Goal: Information Seeking & Learning: Learn about a topic

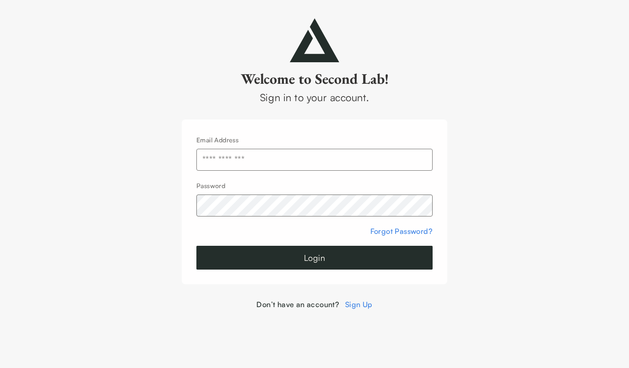
type input "**********"
click at [314, 258] on button "Login" at bounding box center [314, 258] width 236 height 24
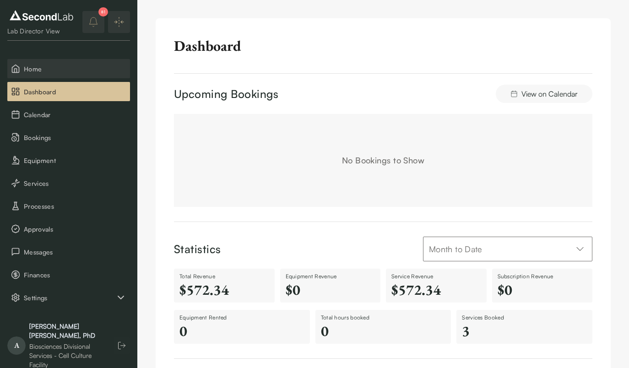
click at [74, 59] on button "Home" at bounding box center [68, 68] width 123 height 19
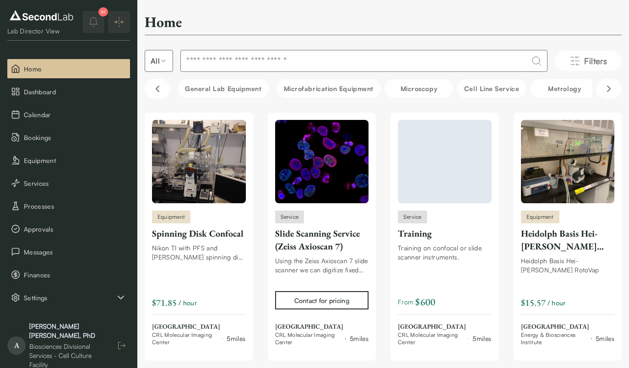
click at [122, 341] on icon "button" at bounding box center [121, 345] width 9 height 9
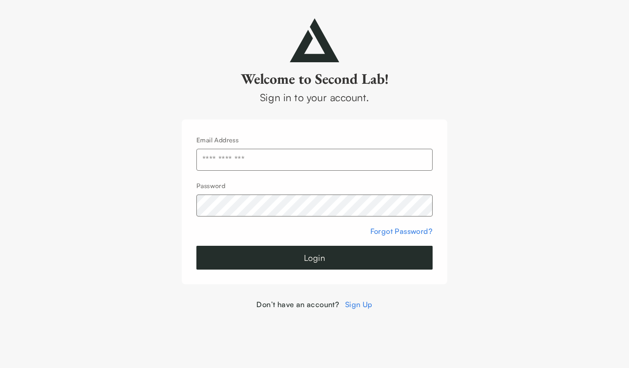
type input "**********"
click at [275, 257] on button "Login" at bounding box center [314, 258] width 236 height 24
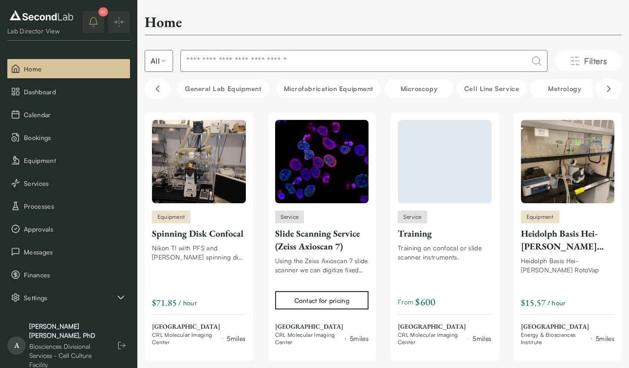
click at [92, 19] on icon "notifications" at bounding box center [93, 21] width 11 height 11
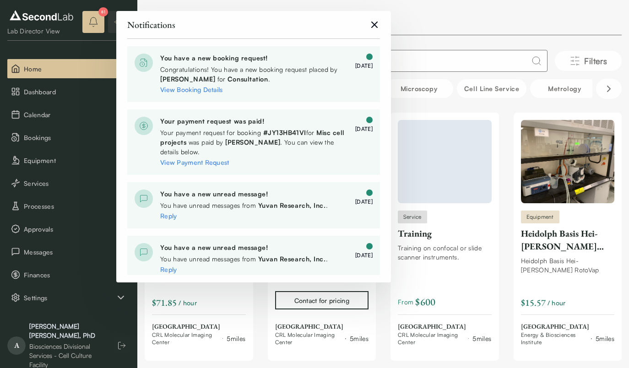
click at [92, 19] on icon "notifications" at bounding box center [93, 21] width 11 height 11
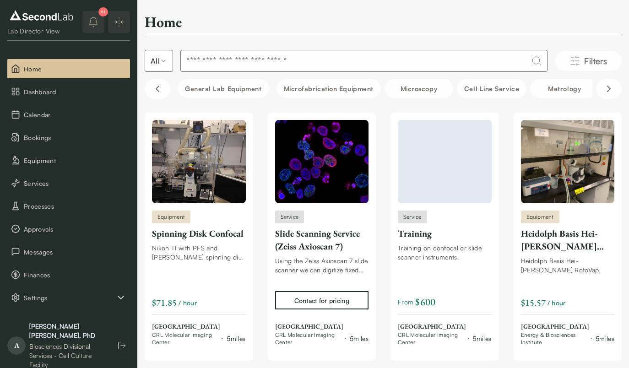
click at [92, 19] on icon "notifications" at bounding box center [93, 21] width 11 height 11
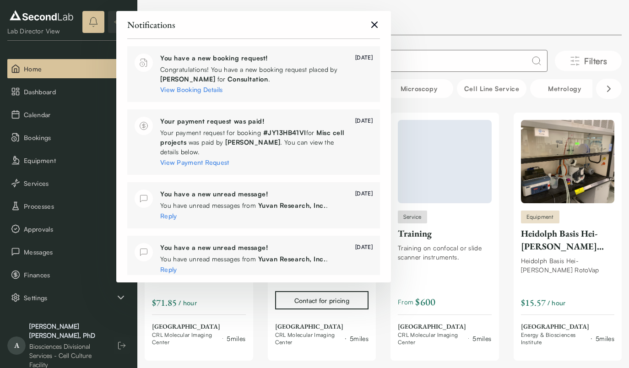
click at [92, 19] on icon "notifications" at bounding box center [93, 21] width 11 height 11
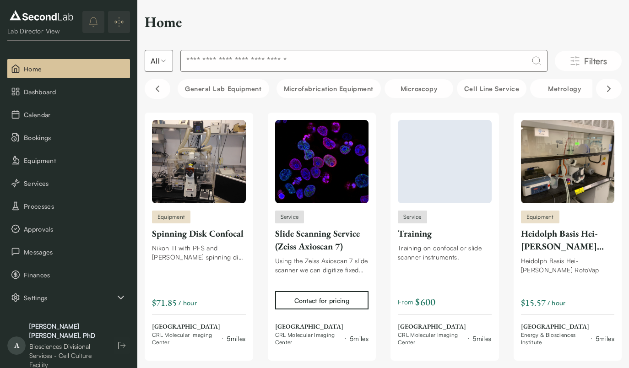
click at [243, 64] on input at bounding box center [363, 61] width 367 height 22
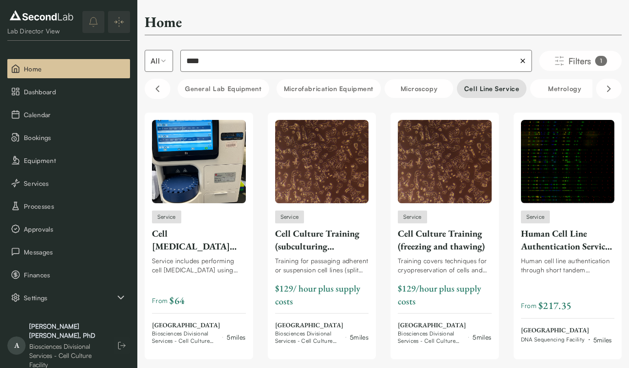
click at [498, 86] on button "Cell line service" at bounding box center [492, 88] width 70 height 19
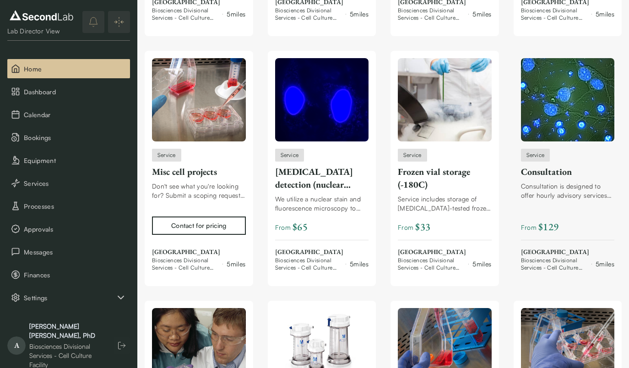
scroll to position [324, 0]
click at [174, 86] on img at bounding box center [199, 99] width 94 height 83
click at [317, 99] on img at bounding box center [322, 99] width 94 height 83
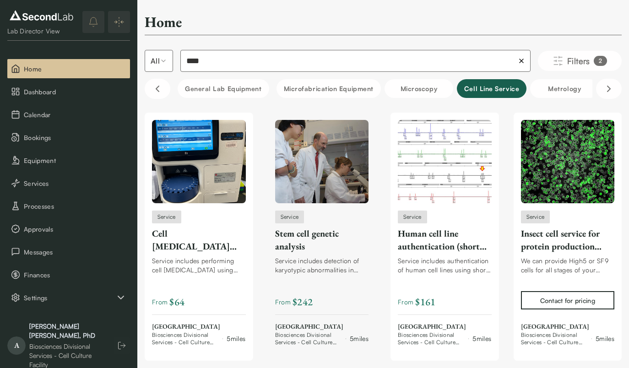
scroll to position [0, 0]
click at [306, 173] on img at bounding box center [322, 161] width 94 height 83
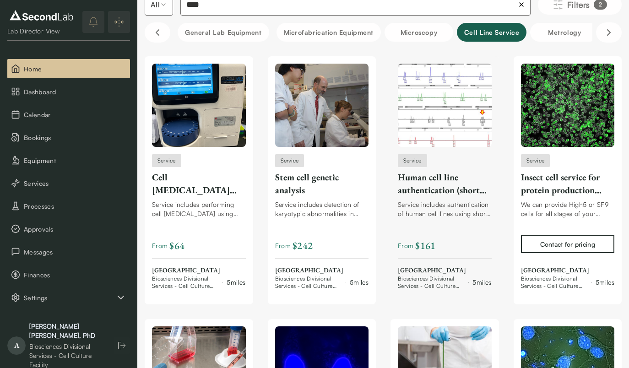
scroll to position [60, 0]
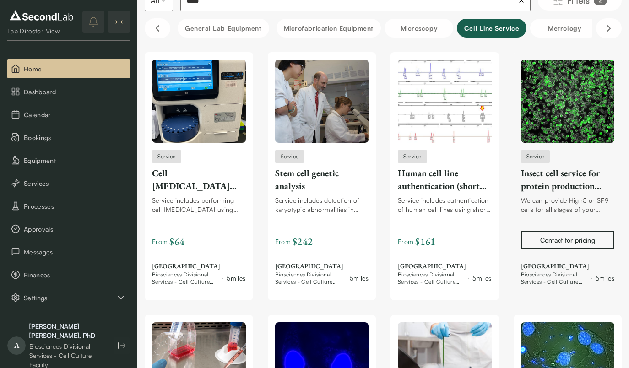
click at [541, 120] on img at bounding box center [568, 100] width 94 height 83
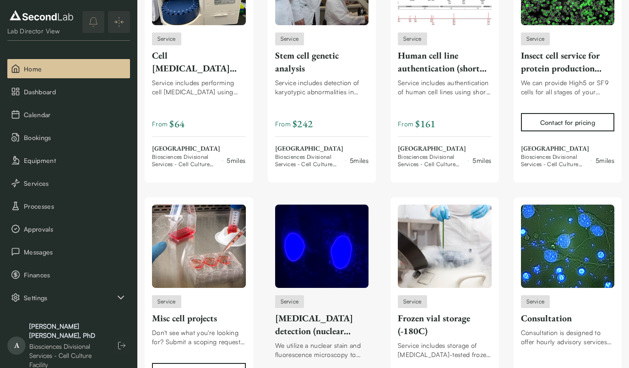
scroll to position [1, 0]
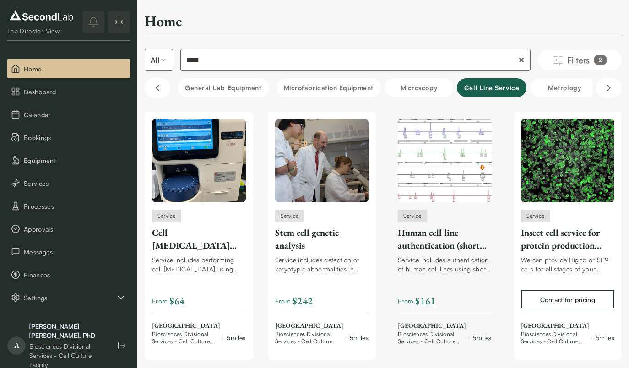
click at [442, 158] on img at bounding box center [445, 160] width 94 height 83
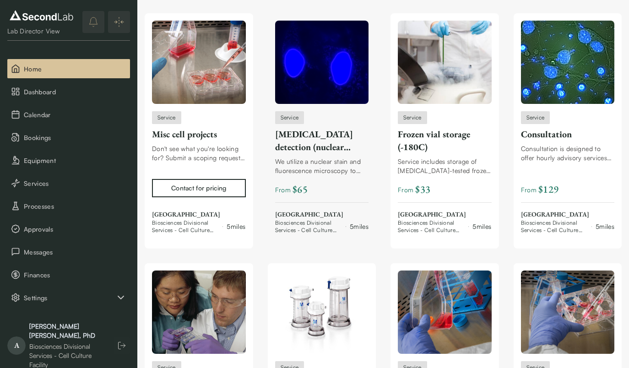
scroll to position [354, 0]
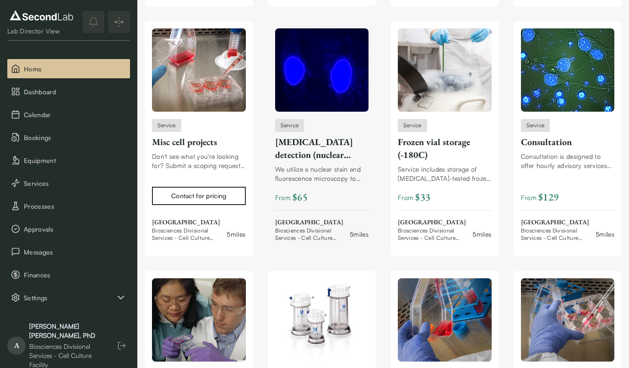
click at [324, 79] on img at bounding box center [322, 69] width 94 height 83
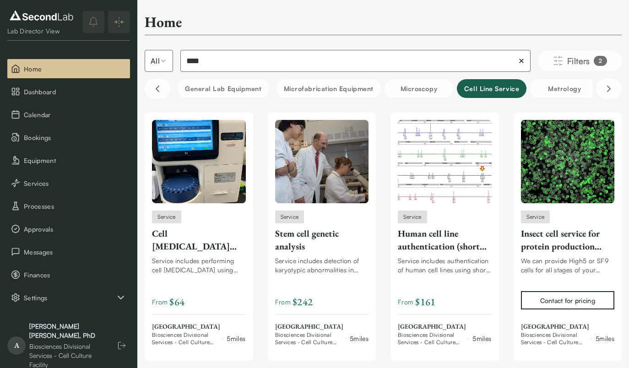
scroll to position [0, 0]
drag, startPoint x: 243, startPoint y: 59, endPoint x: 95, endPoint y: 43, distance: 149.1
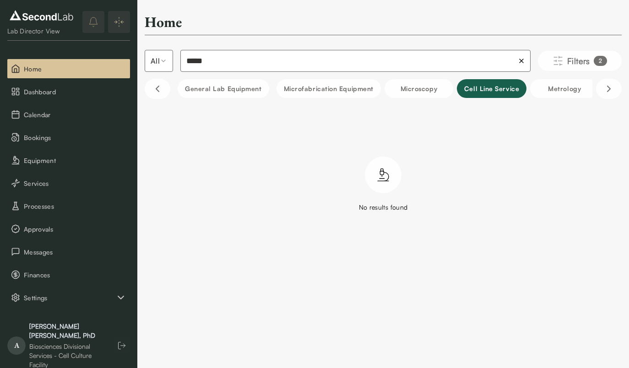
drag, startPoint x: 208, startPoint y: 62, endPoint x: 170, endPoint y: 59, distance: 38.5
click at [170, 59] on div "All ***** Filters 2" at bounding box center [383, 61] width 477 height 22
type input "*******"
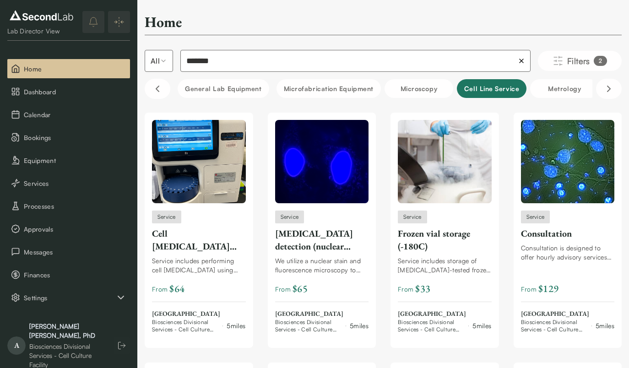
click at [497, 86] on button "Cell line service" at bounding box center [492, 88] width 70 height 19
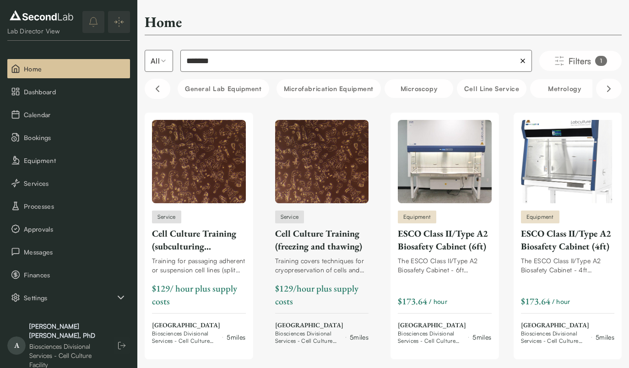
click at [314, 160] on img at bounding box center [322, 161] width 94 height 83
click at [342, 89] on button "Microfabrication Equipment" at bounding box center [328, 88] width 104 height 19
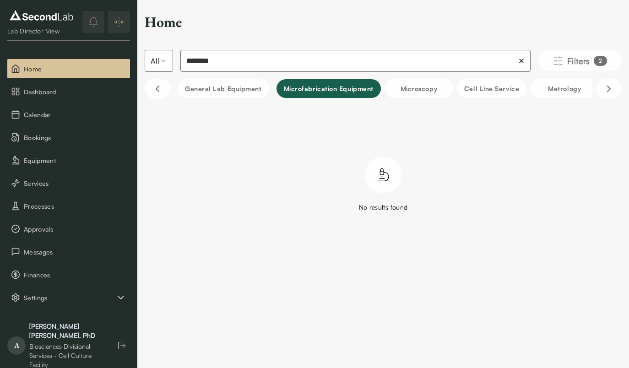
drag, startPoint x: 242, startPoint y: 62, endPoint x: 114, endPoint y: 55, distance: 127.9
click at [114, 55] on div "SKIP TO CONTENT Lab Director View Home Dashboard Calendar Bookings Equipment Se…" at bounding box center [314, 124] width 629 height 249
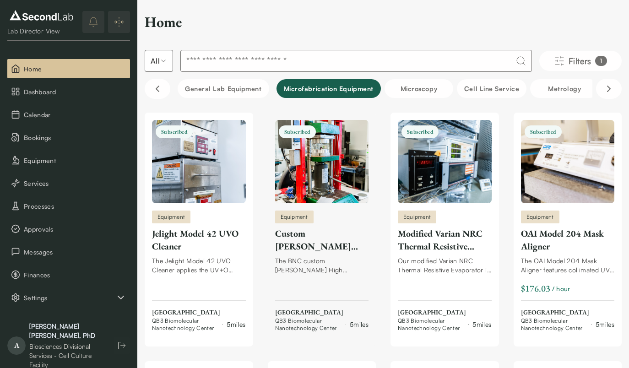
click at [313, 169] on img at bounding box center [322, 161] width 94 height 83
click at [53, 94] on span "Dashboard" at bounding box center [75, 92] width 103 height 10
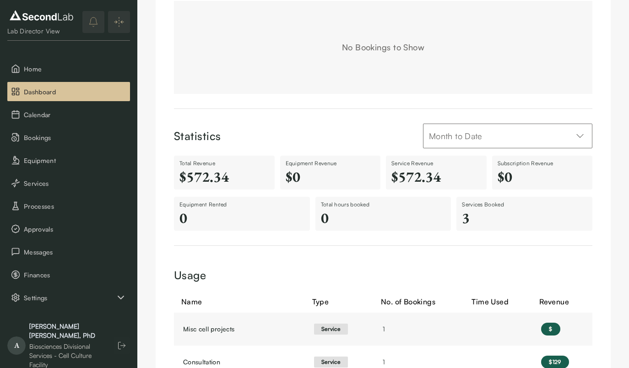
scroll to position [103, 0]
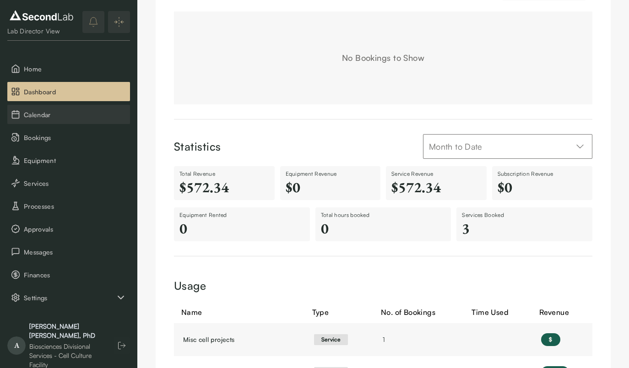
click at [46, 113] on span "Calendar" at bounding box center [75, 115] width 103 height 10
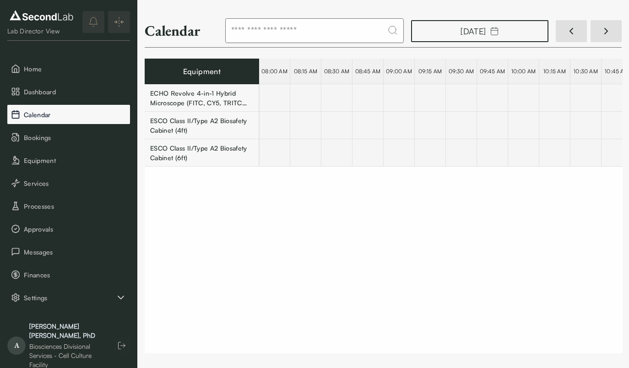
scroll to position [0, 16805]
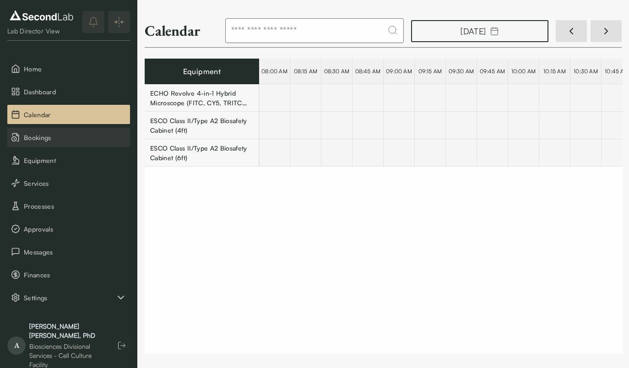
click at [44, 144] on button "Bookings" at bounding box center [68, 137] width 123 height 19
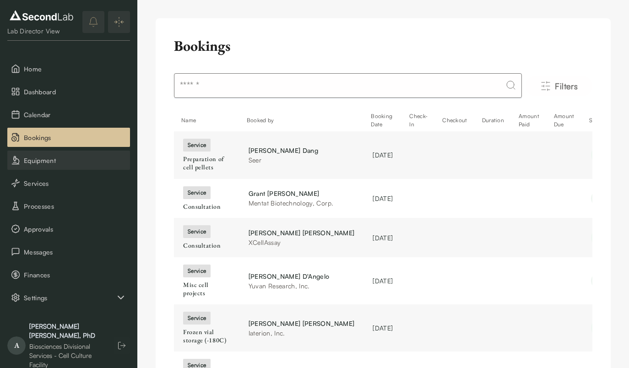
click at [58, 158] on span "Equipment" at bounding box center [75, 161] width 103 height 10
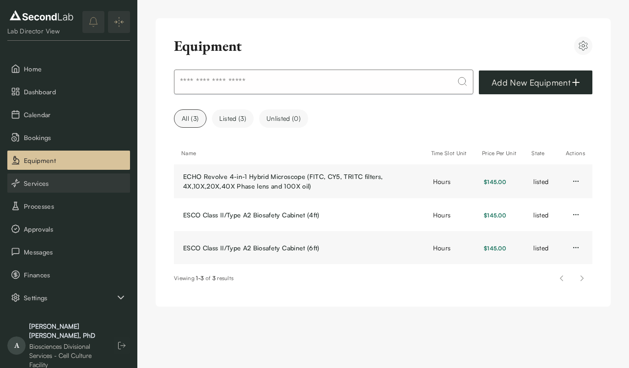
click at [53, 184] on span "Services" at bounding box center [75, 183] width 103 height 10
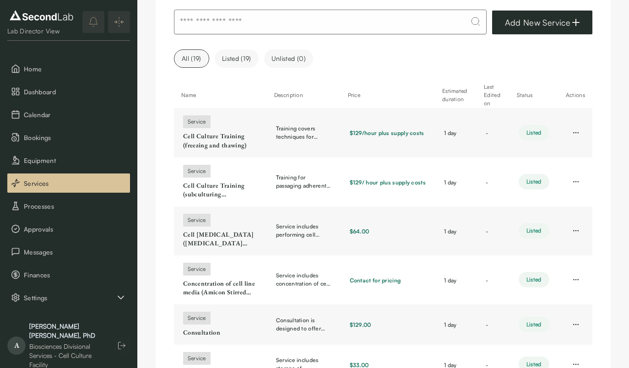
scroll to position [63, 0]
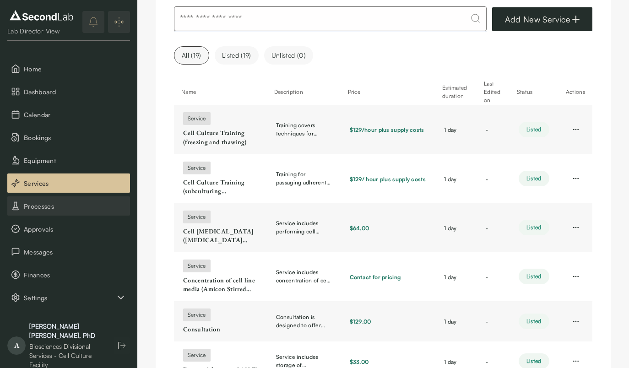
click at [60, 207] on span "Processes" at bounding box center [75, 206] width 103 height 10
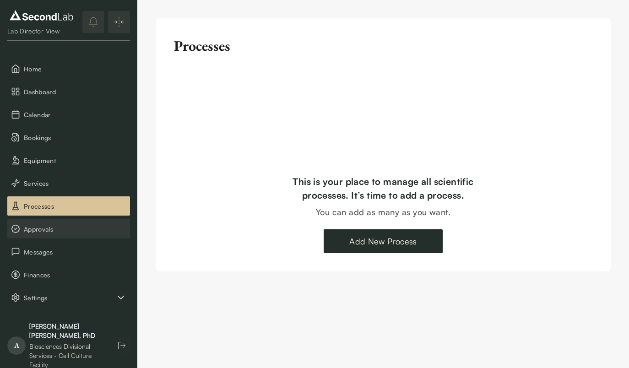
click at [56, 227] on span "Approvals" at bounding box center [75, 229] width 103 height 10
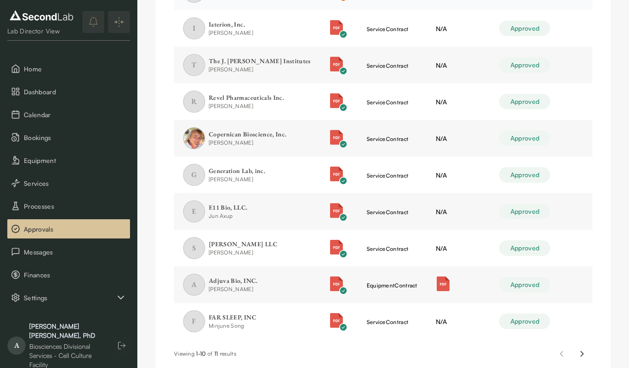
scroll to position [193, 0]
click at [70, 250] on span "Messages" at bounding box center [75, 252] width 103 height 10
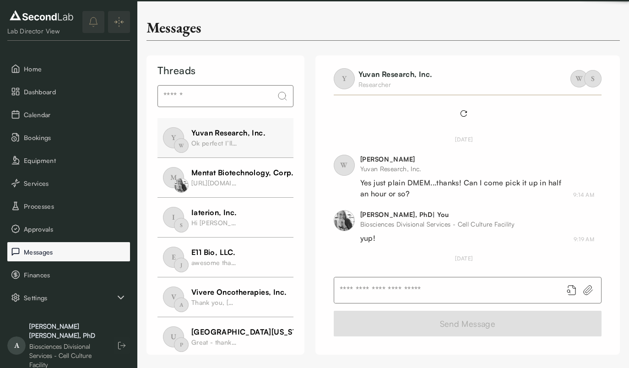
scroll to position [469, 0]
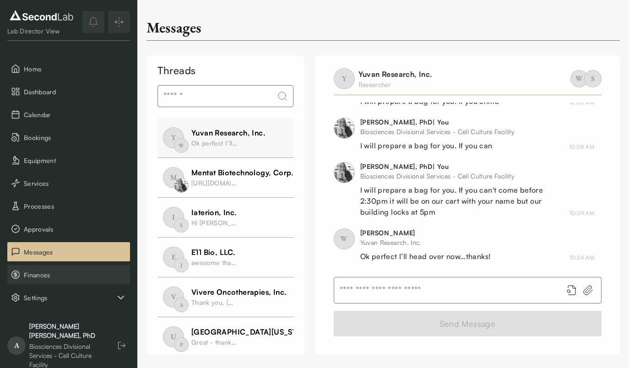
click at [54, 276] on span "Finances" at bounding box center [75, 275] width 103 height 10
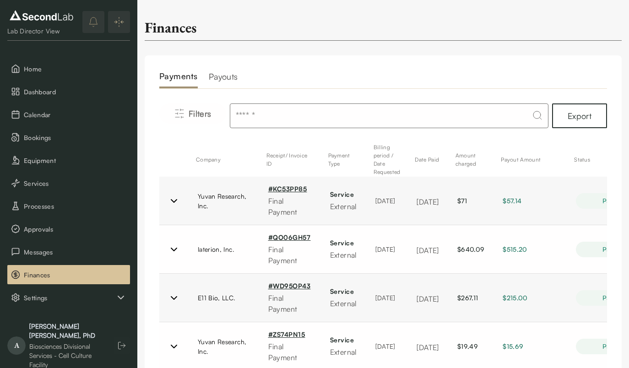
click at [228, 79] on h2 "Payouts" at bounding box center [223, 79] width 29 height 18
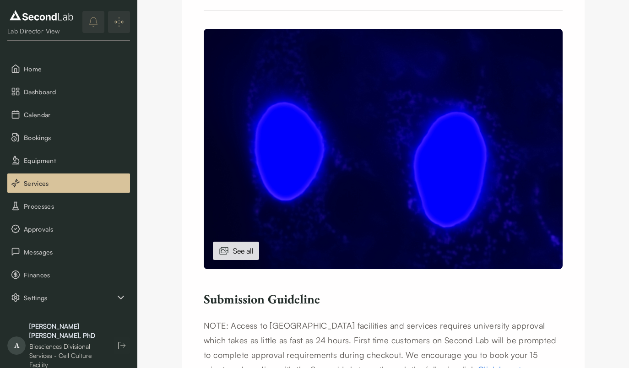
scroll to position [303, 0]
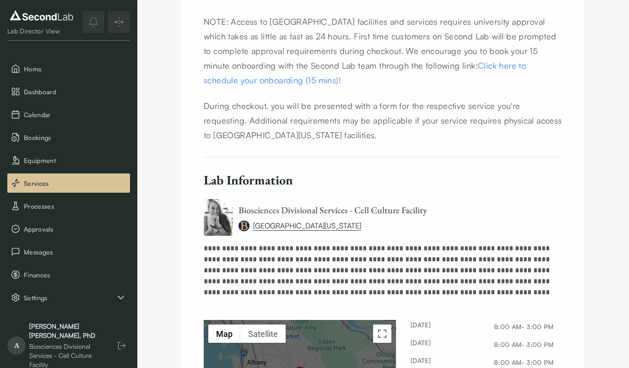
scroll to position [56, 0]
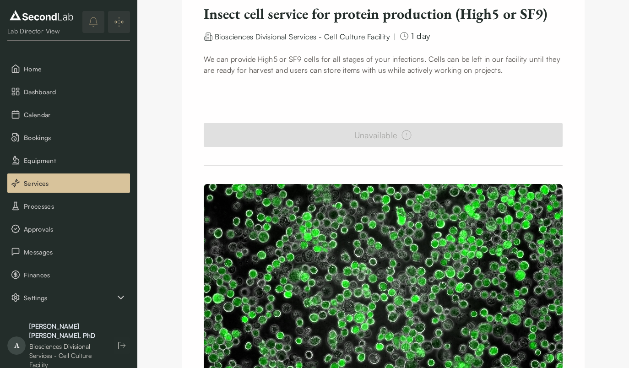
scroll to position [108, 0]
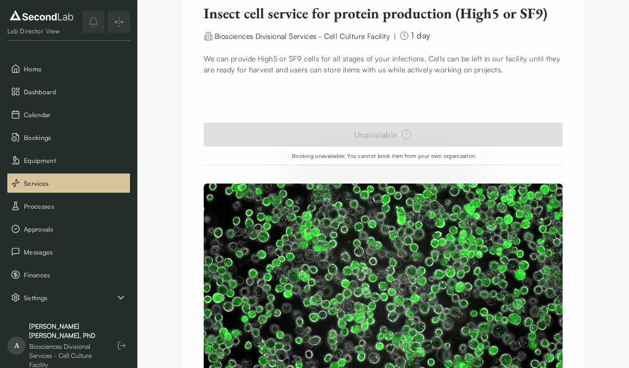
click at [297, 139] on div "Unavailable" at bounding box center [383, 135] width 359 height 24
click at [369, 135] on div "Unavailable" at bounding box center [383, 135] width 359 height 24
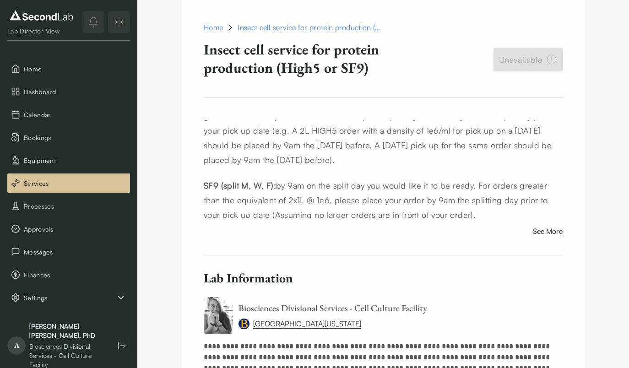
scroll to position [801, 0]
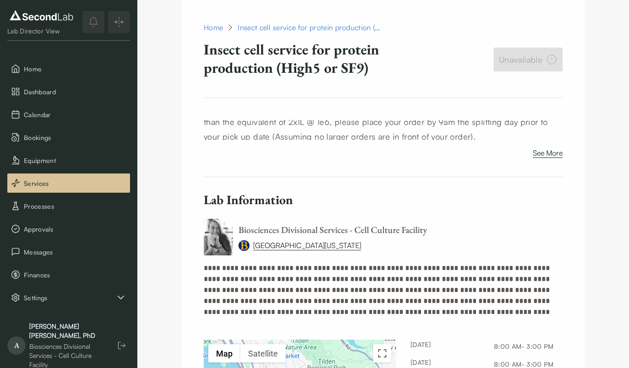
click at [549, 153] on button "See More" at bounding box center [548, 154] width 30 height 15
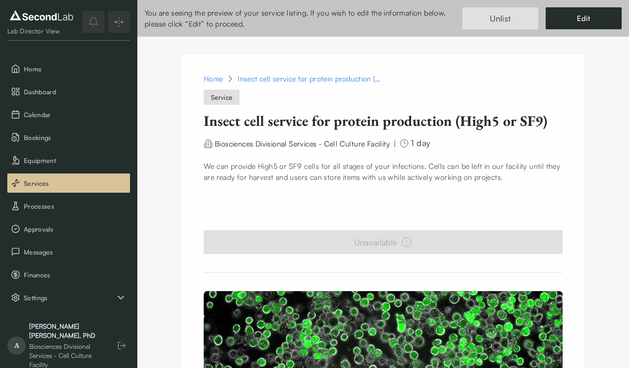
scroll to position [0, 0]
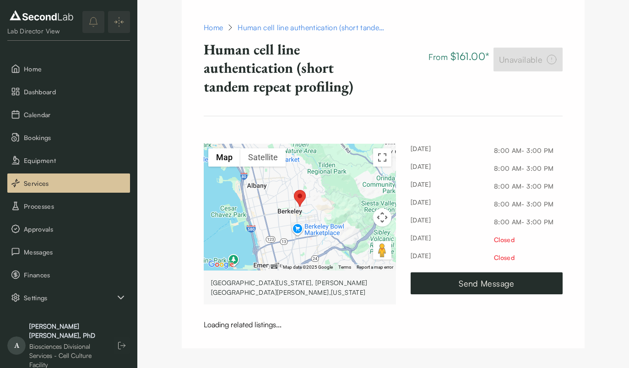
scroll to position [761, 0]
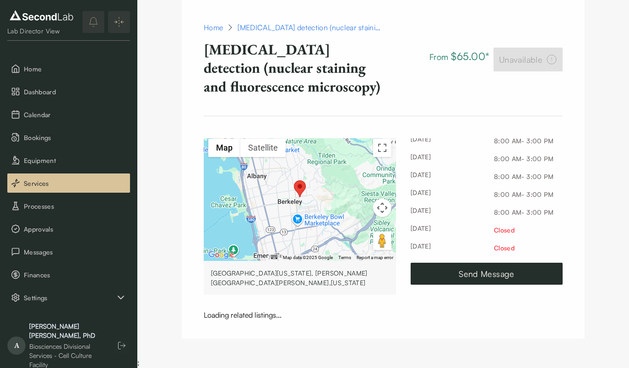
scroll to position [772, 0]
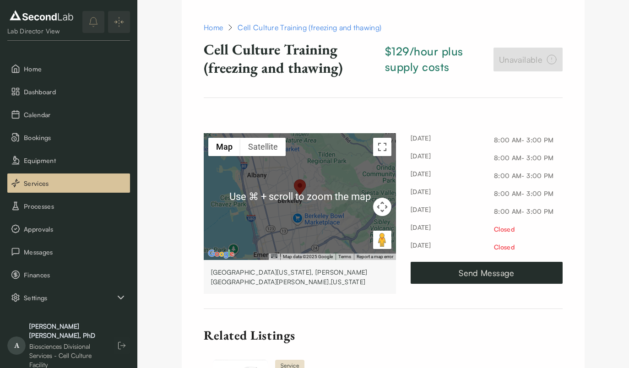
scroll to position [1022, 0]
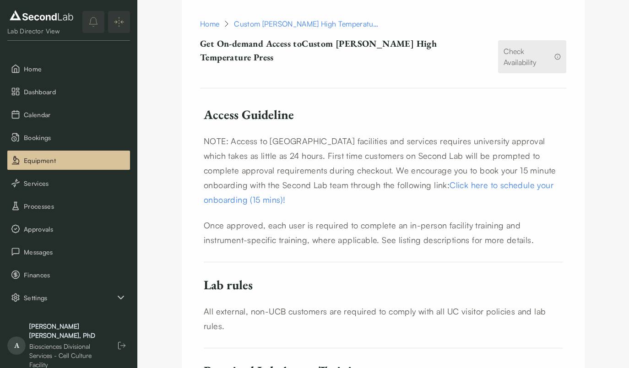
scroll to position [433, 0]
